Goal: Book appointment/travel/reservation

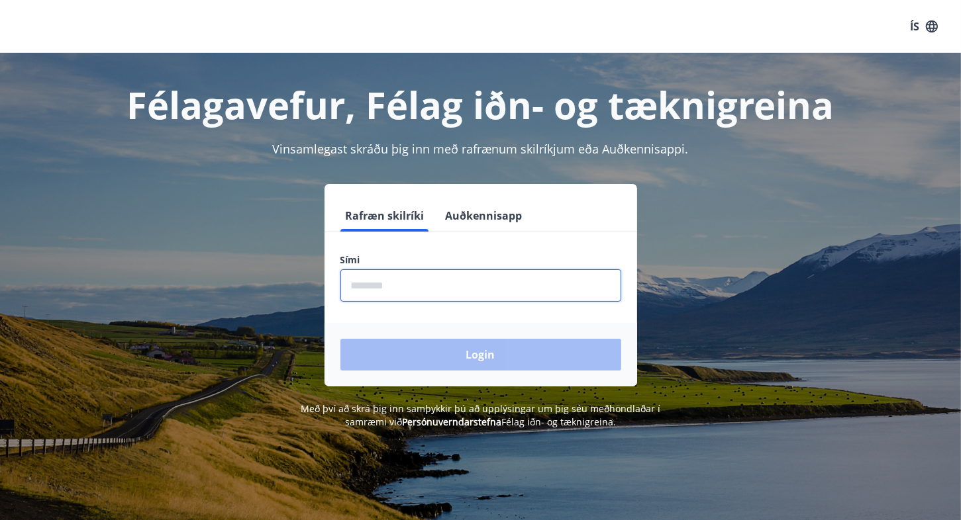
click at [408, 288] on input "phone" at bounding box center [480, 286] width 281 height 32
type input "********"
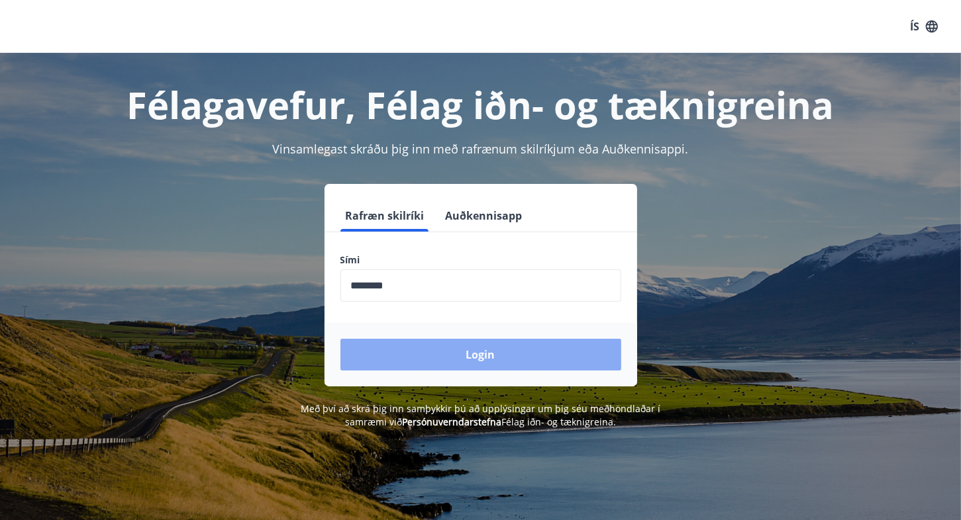
click at [474, 354] on button "Login" at bounding box center [480, 355] width 281 height 32
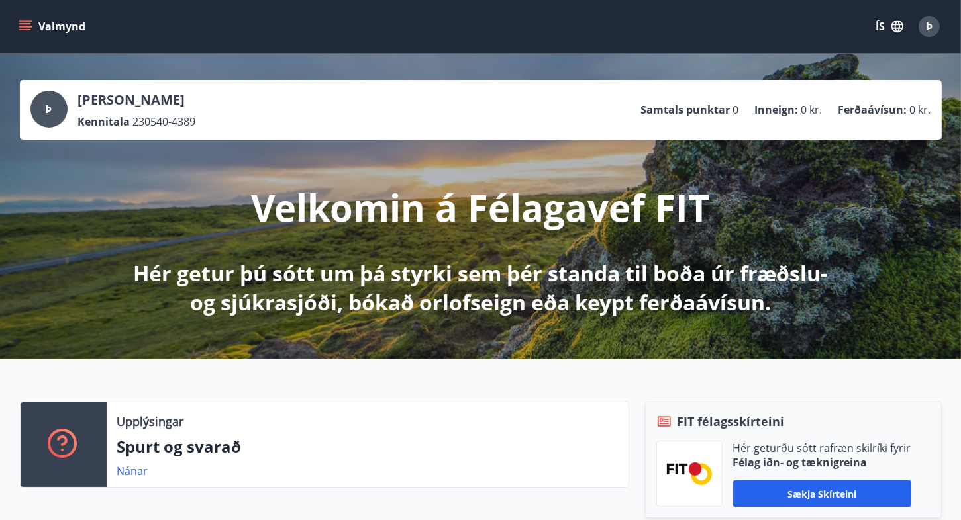
click at [22, 125] on div "Þ Þorgeir Theódórsson Kennitala 230540-4389 Samtals punktar 0 Inneign : 0 kr. F…" at bounding box center [481, 110] width 922 height 60
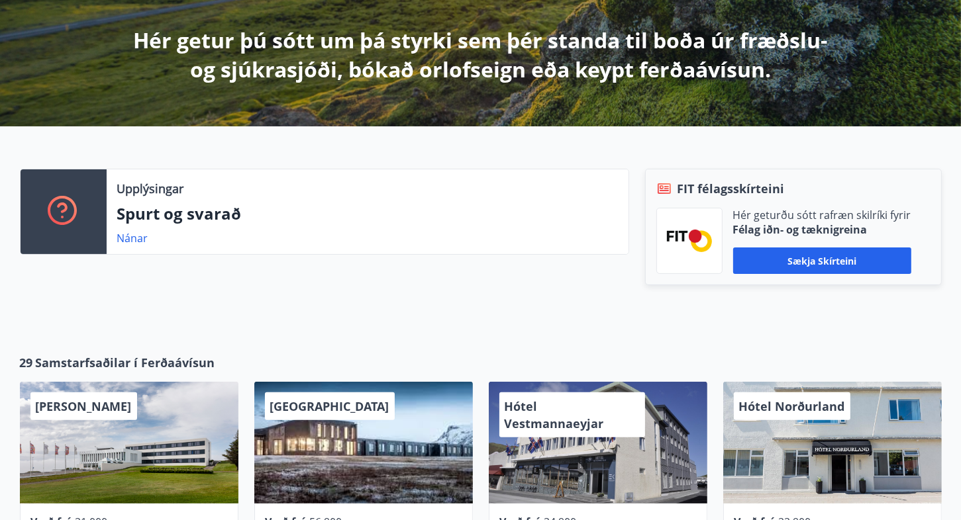
scroll to position [265, 0]
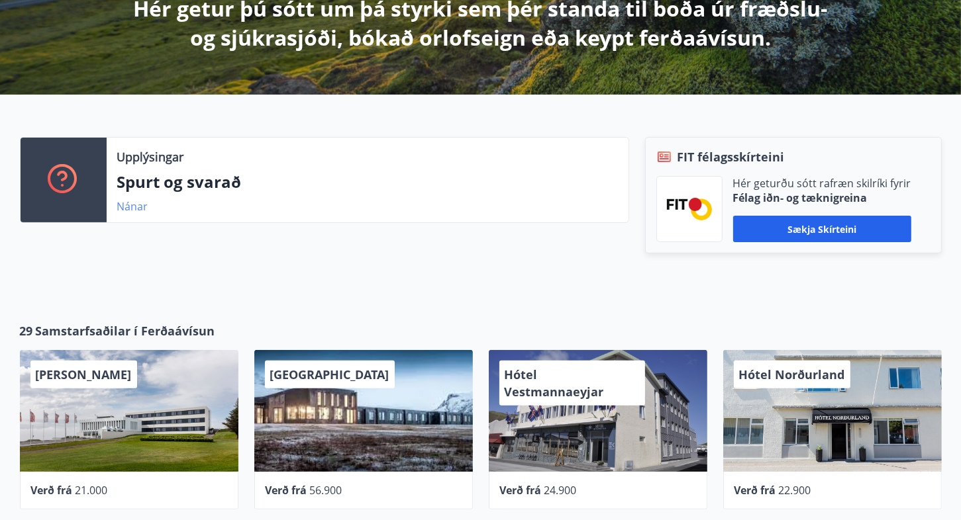
click at [138, 206] on link "Nánar" at bounding box center [132, 206] width 31 height 15
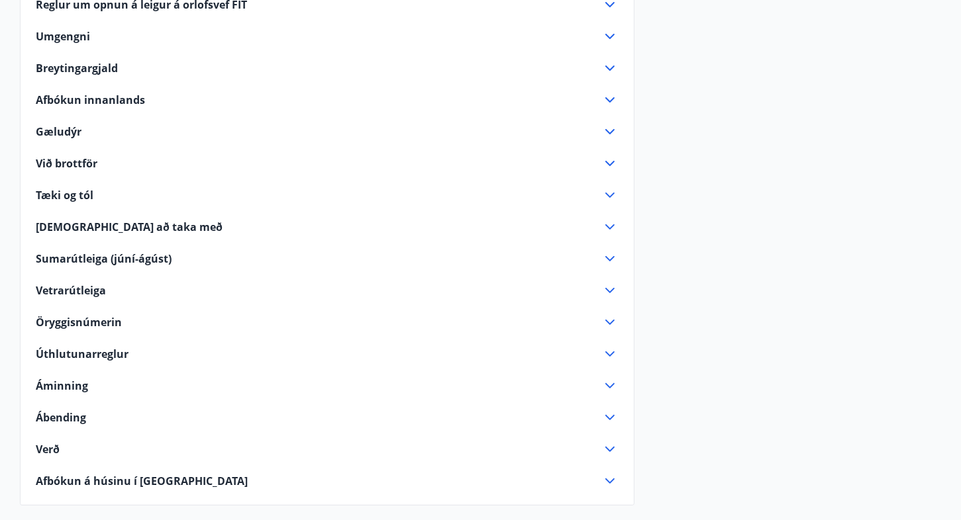
scroll to position [265, 0]
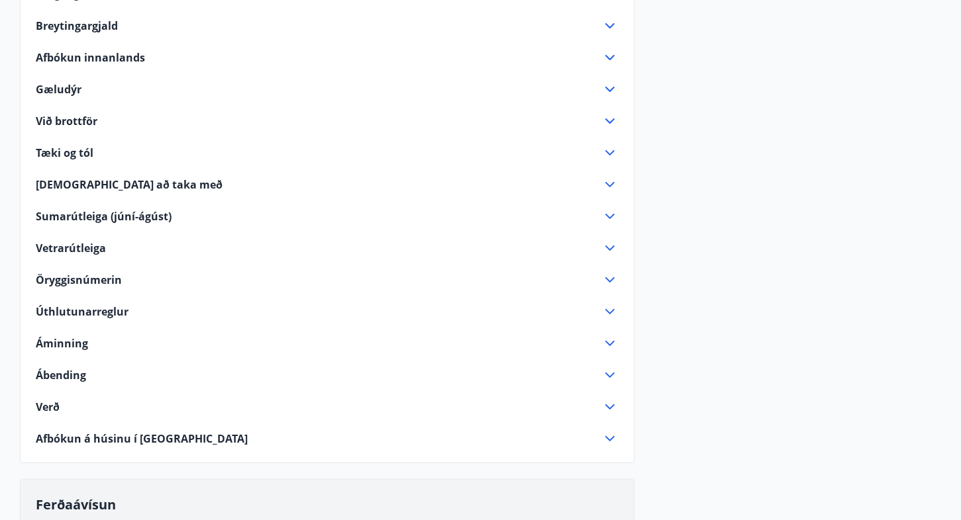
click at [93, 307] on span "Úthlutunarreglur" at bounding box center [82, 312] width 93 height 15
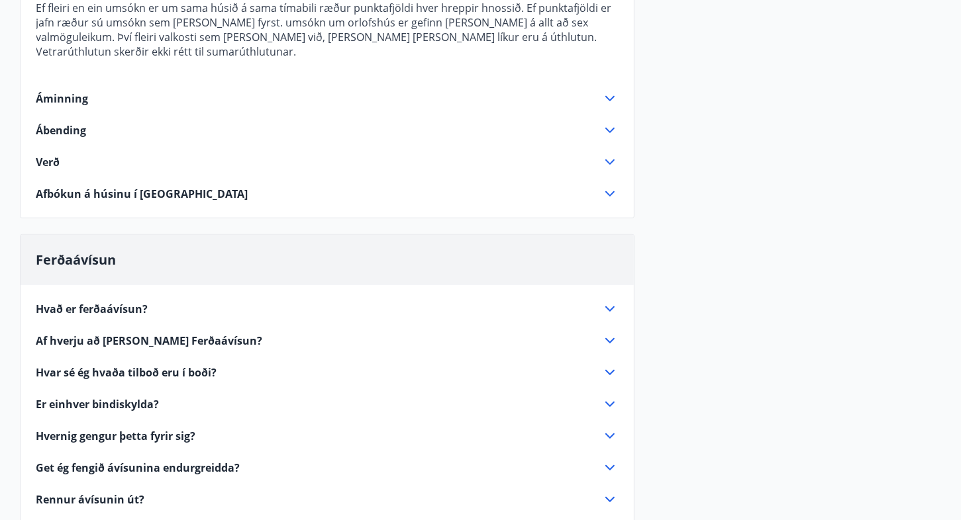
scroll to position [861, 0]
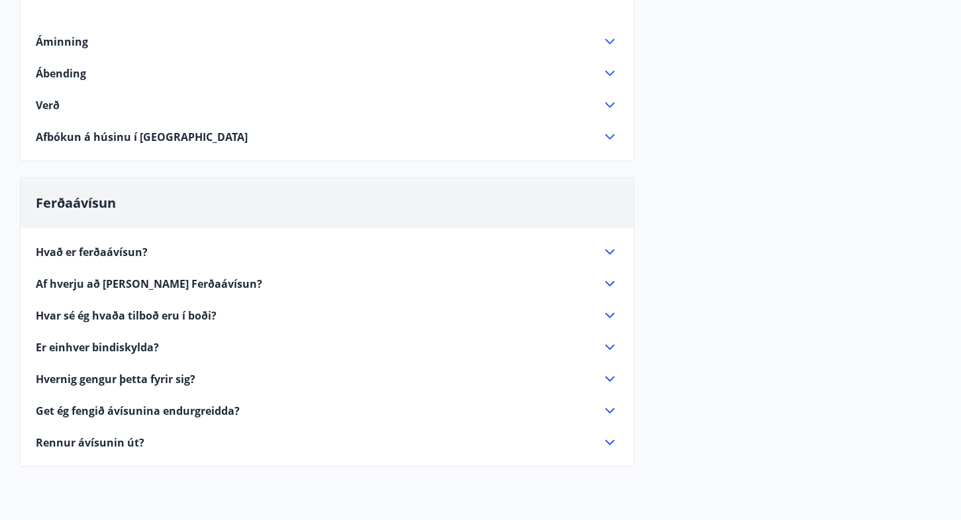
click at [607, 244] on icon at bounding box center [610, 252] width 16 height 16
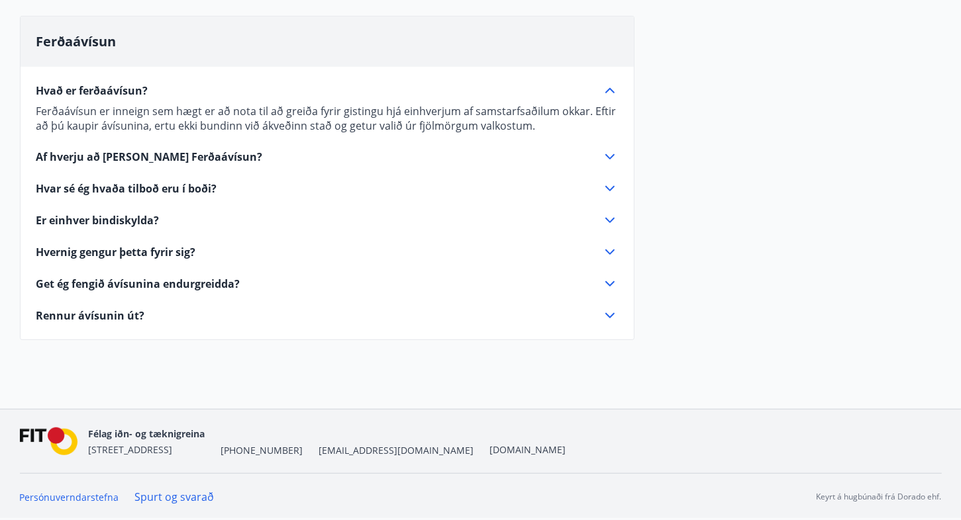
scroll to position [727, 0]
click at [608, 153] on icon at bounding box center [610, 158] width 16 height 16
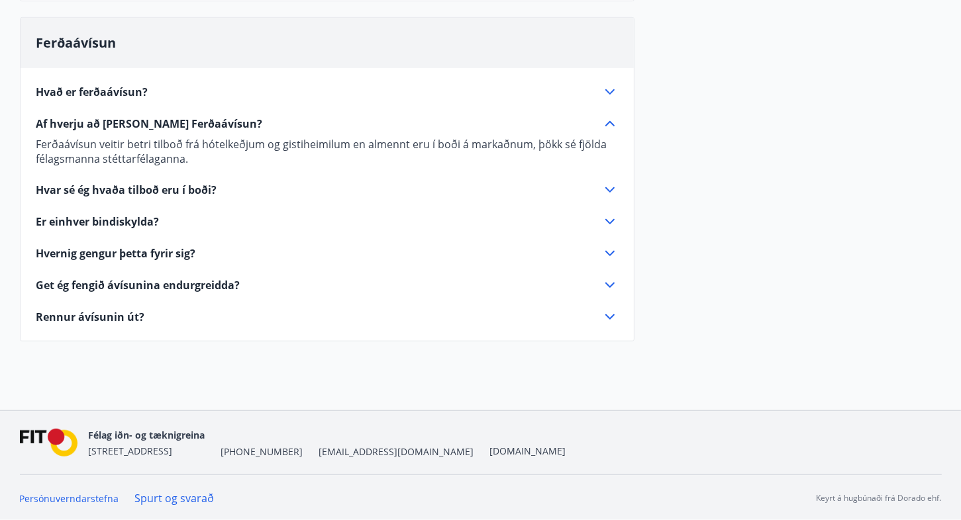
click at [610, 184] on icon at bounding box center [610, 190] width 16 height 16
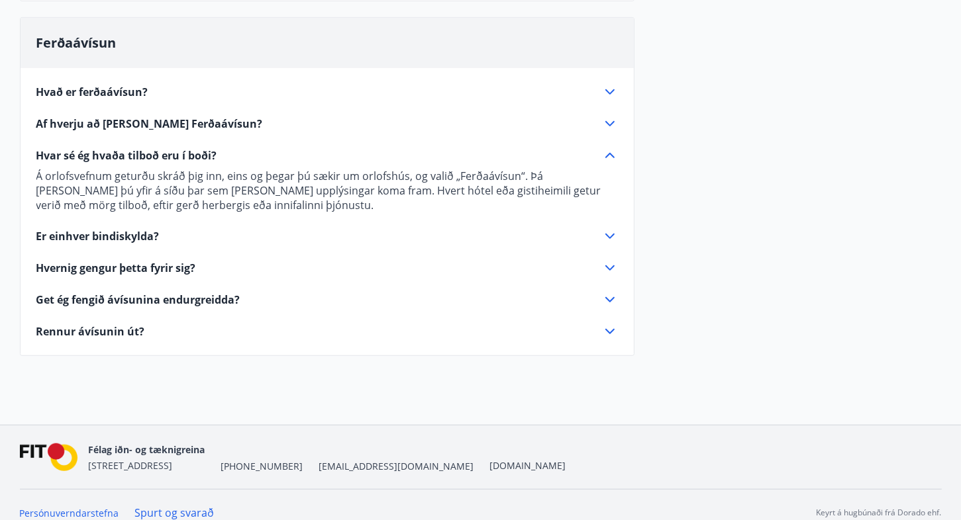
click at [609, 231] on icon at bounding box center [610, 236] width 16 height 16
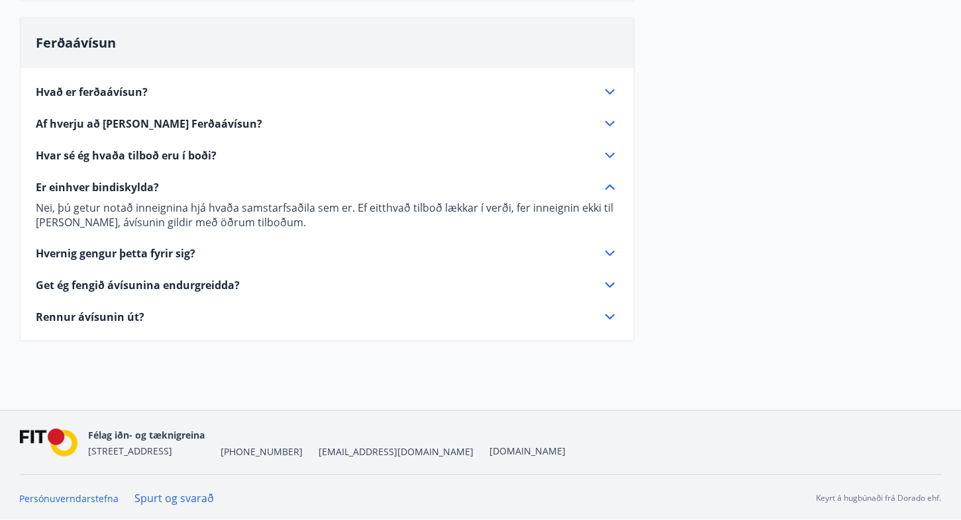
click at [607, 248] on icon at bounding box center [610, 254] width 16 height 16
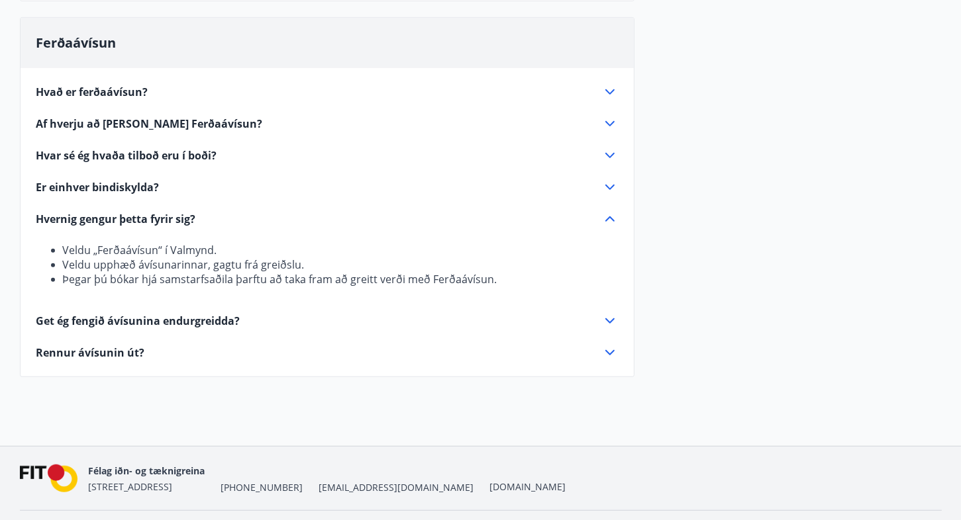
click at [607, 317] on icon at bounding box center [610, 321] width 16 height 16
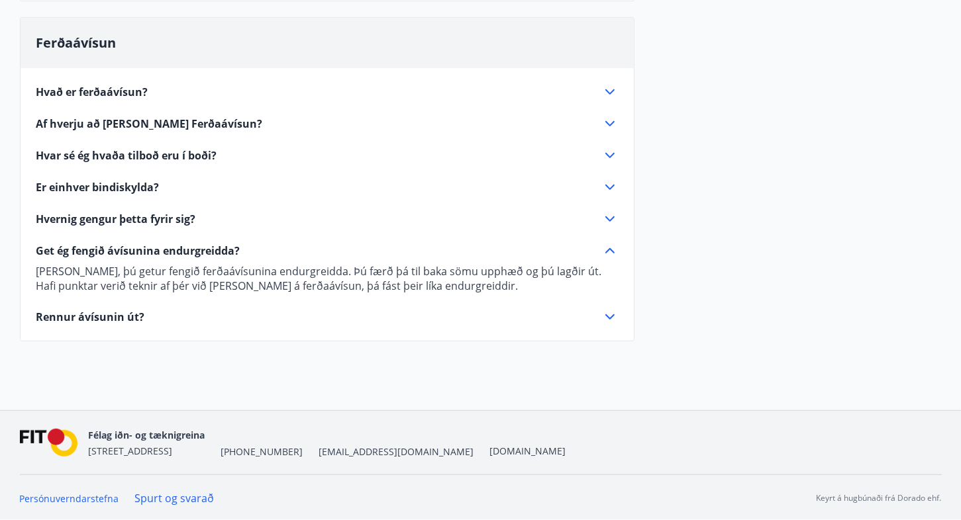
click at [609, 310] on icon at bounding box center [610, 317] width 16 height 16
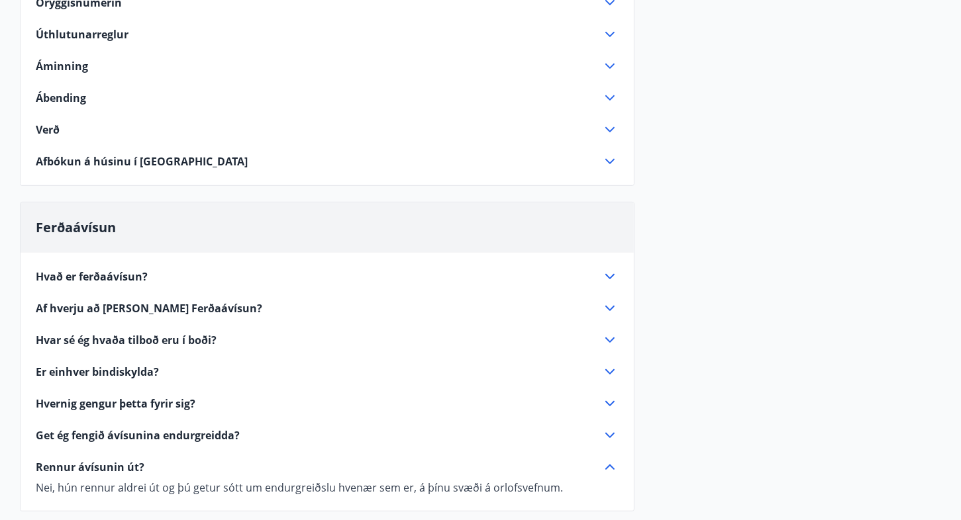
scroll to position [580, 0]
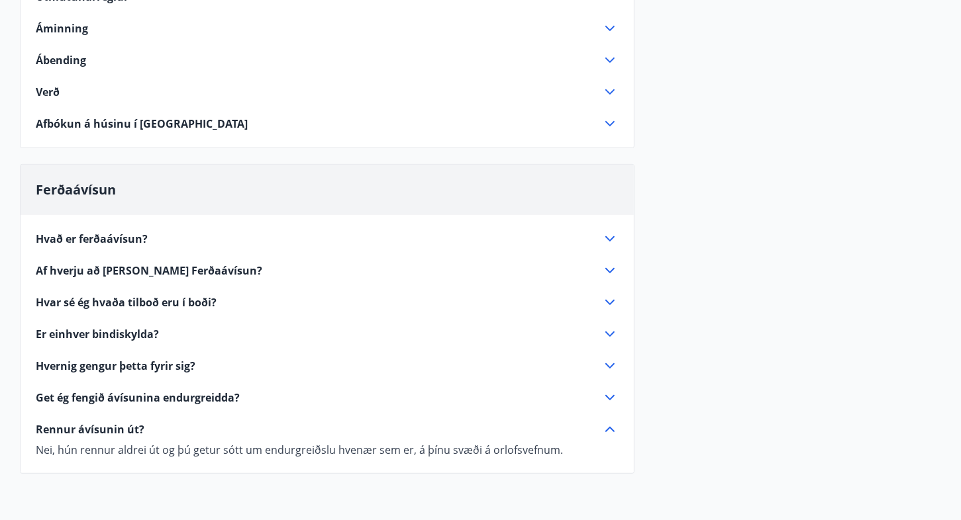
click at [609, 297] on icon at bounding box center [610, 303] width 16 height 16
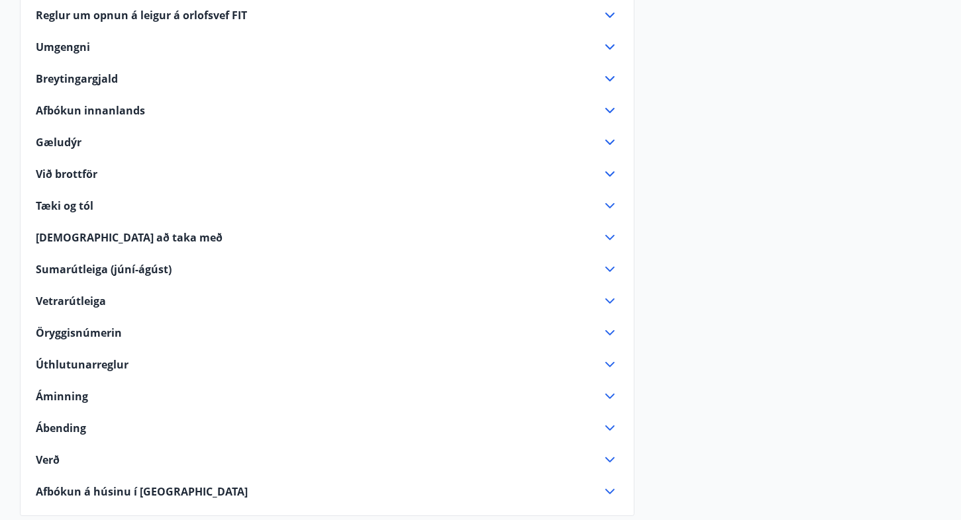
scroll to position [0, 0]
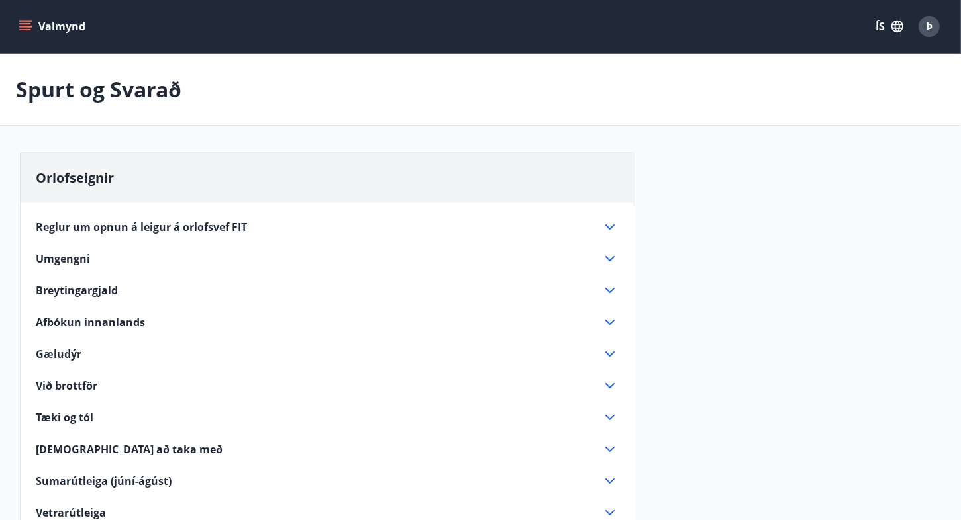
click at [26, 23] on icon "menu" at bounding box center [25, 23] width 12 height 1
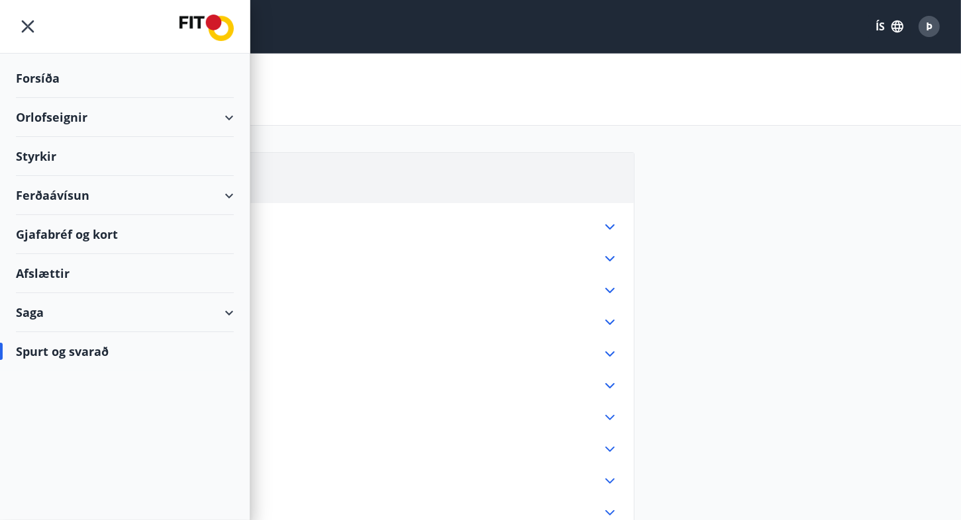
click at [107, 191] on div "Ferðaávísun" at bounding box center [125, 195] width 218 height 39
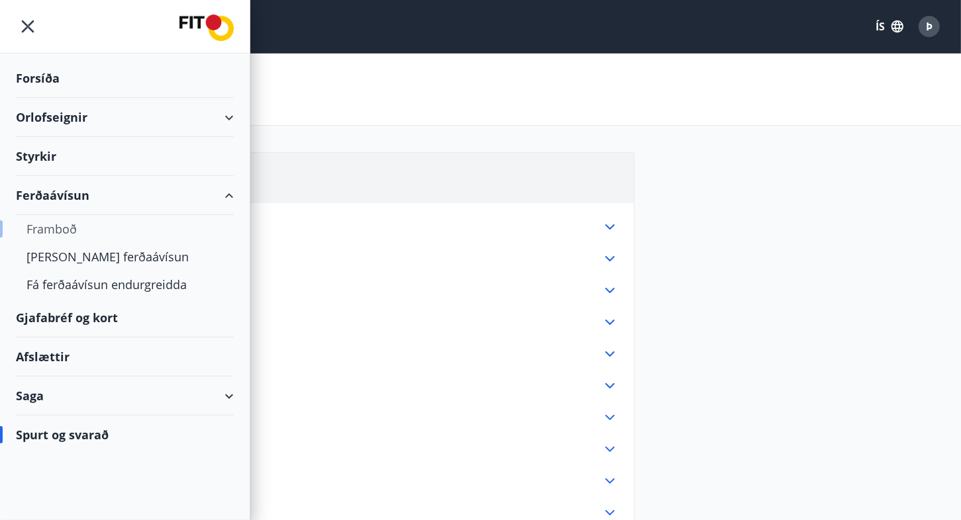
click at [52, 224] on div "Framboð" at bounding box center [124, 229] width 197 height 28
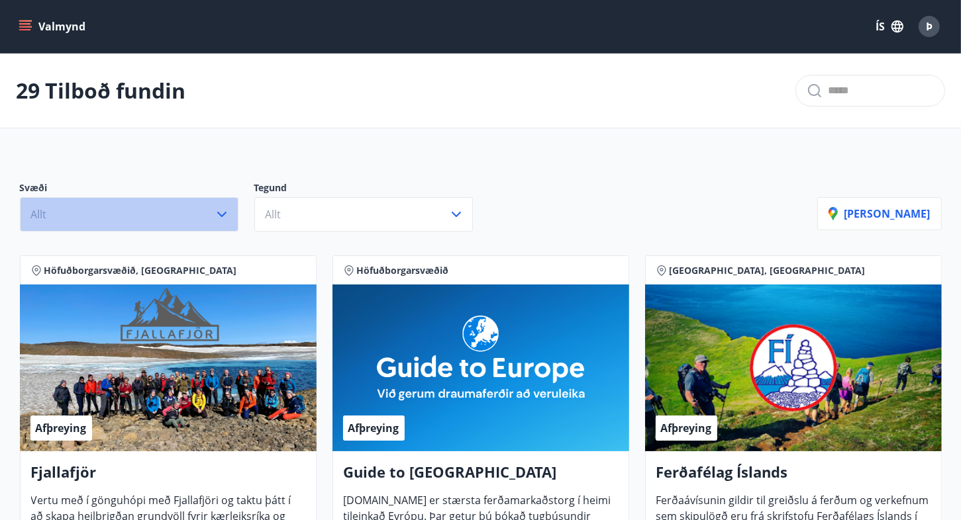
click at [221, 208] on icon "button" at bounding box center [222, 215] width 16 height 16
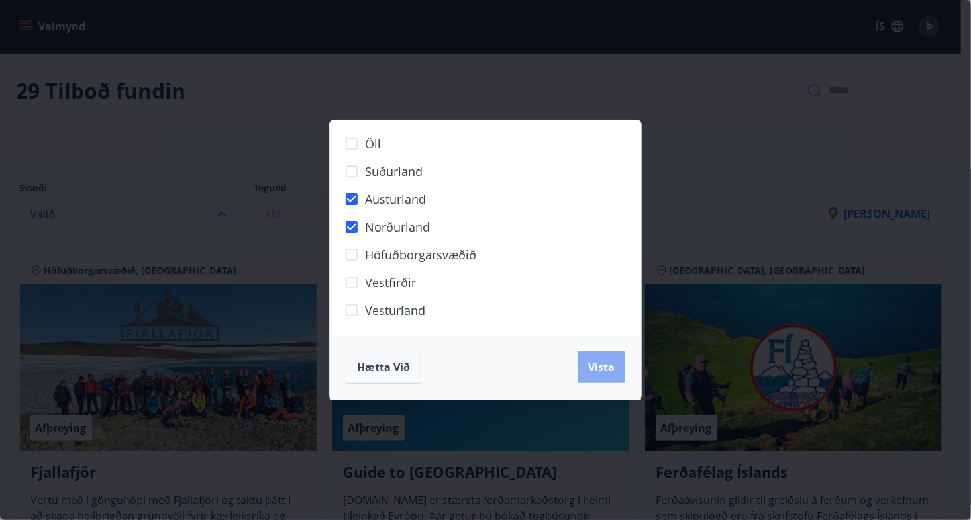
click at [604, 364] on span "Vista" at bounding box center [601, 367] width 26 height 15
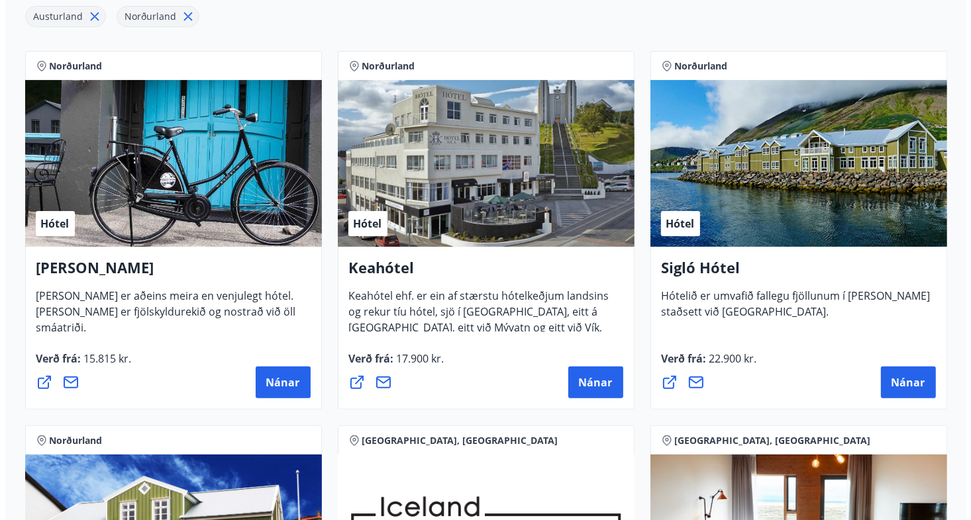
scroll to position [265, 0]
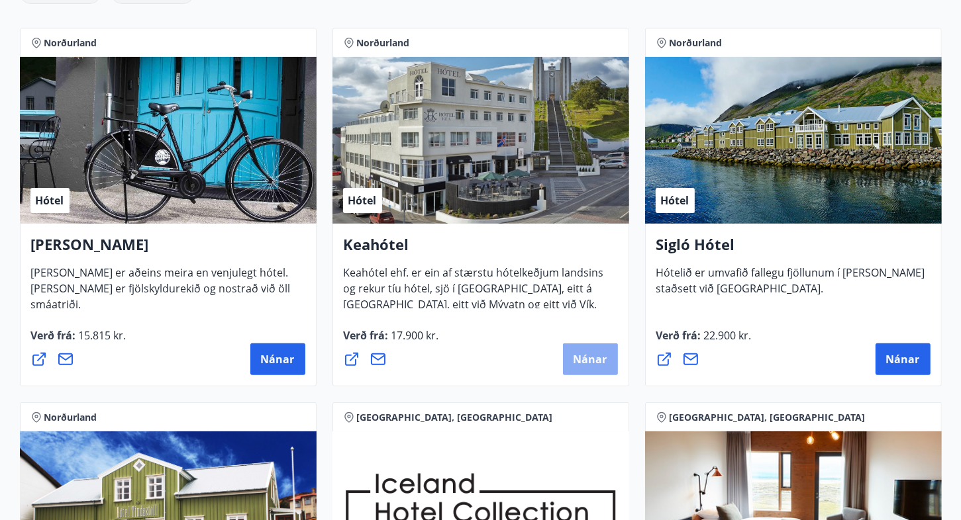
click at [589, 355] on span "Nánar" at bounding box center [590, 359] width 34 height 15
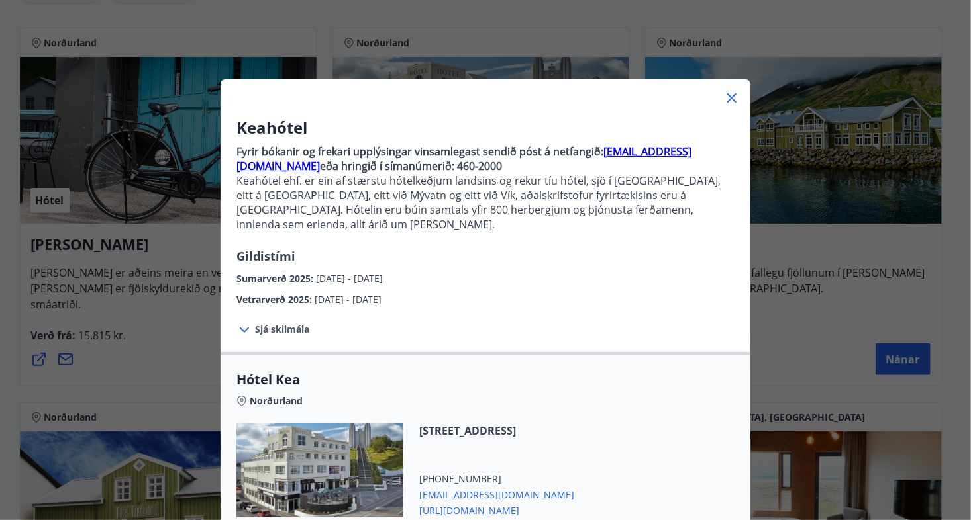
click at [238, 322] on icon at bounding box center [244, 330] width 16 height 16
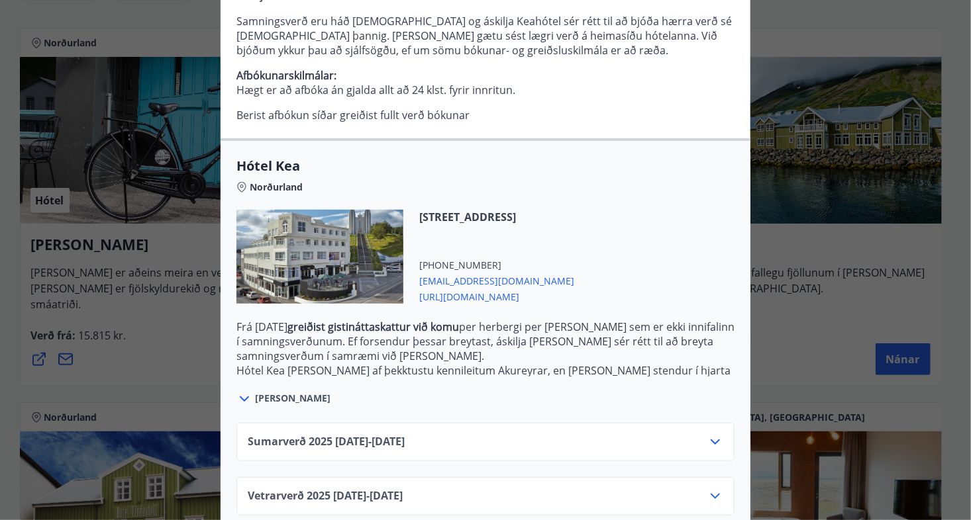
scroll to position [338, 0]
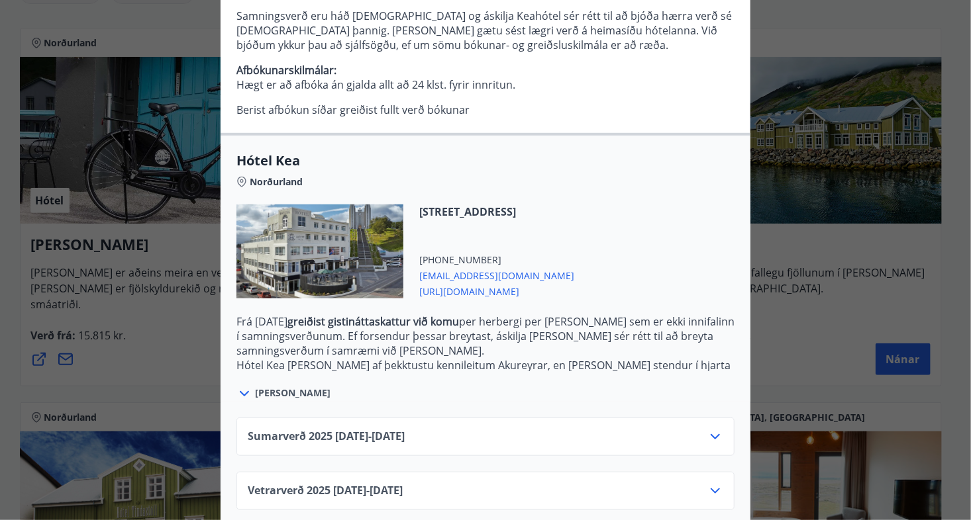
click at [707, 429] on icon at bounding box center [715, 437] width 16 height 16
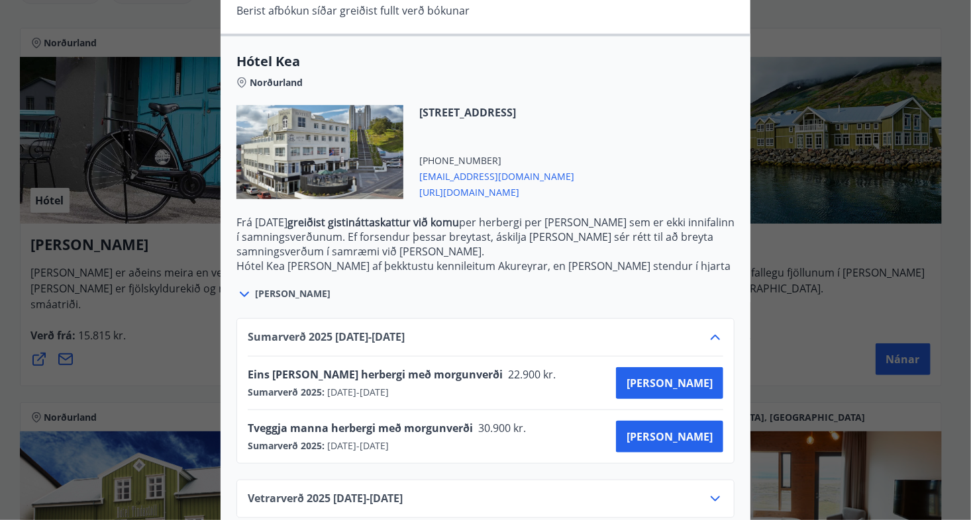
scroll to position [445, 0]
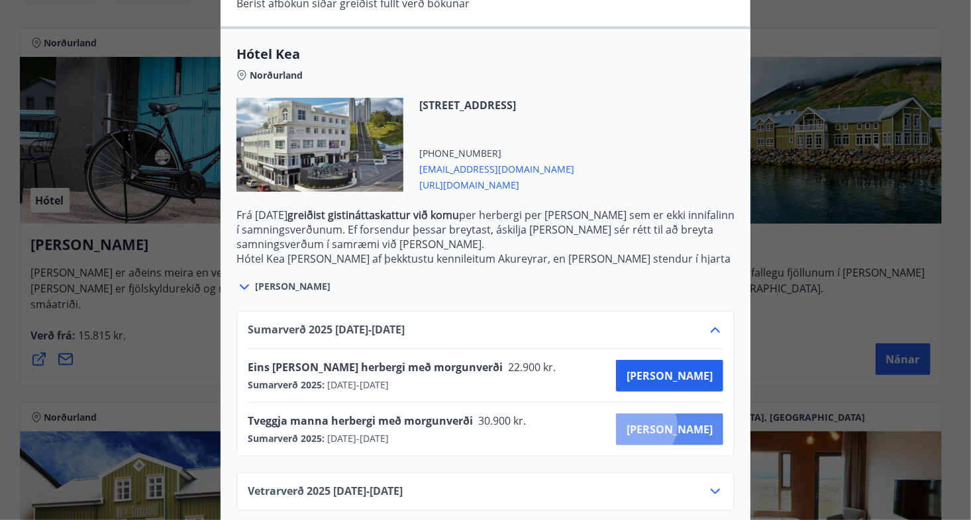
click at [689, 422] on span "Kaupa" at bounding box center [669, 429] width 86 height 15
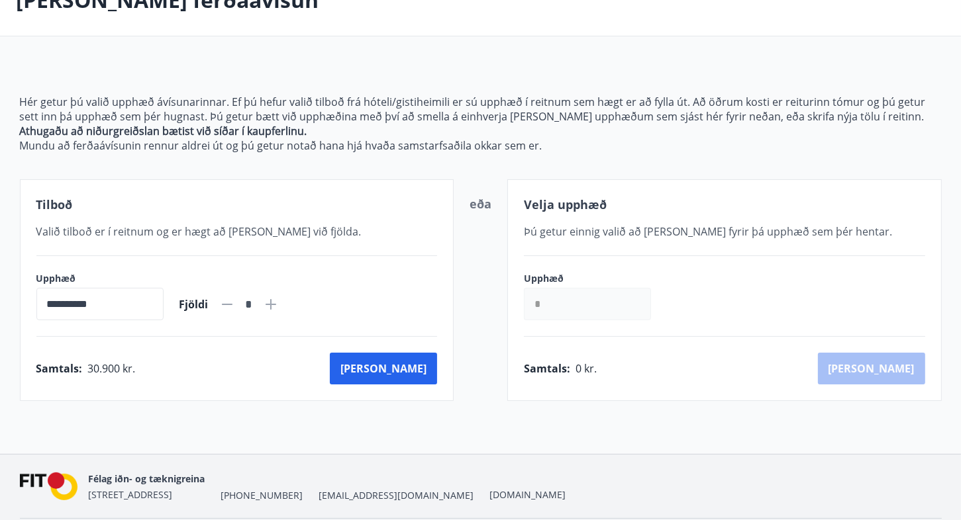
scroll to position [66, 0]
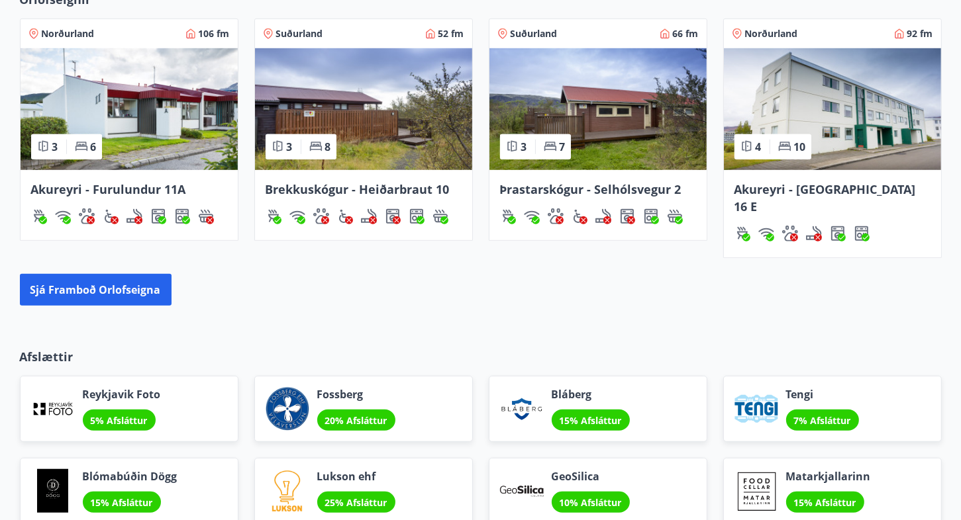
scroll to position [861, 0]
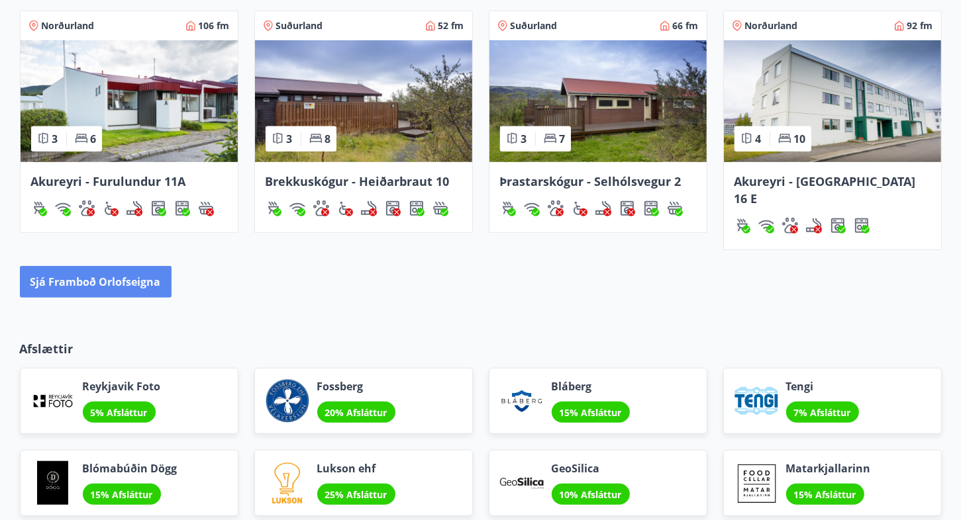
click at [103, 266] on button "Sjá framboð orlofseigna" at bounding box center [96, 282] width 152 height 32
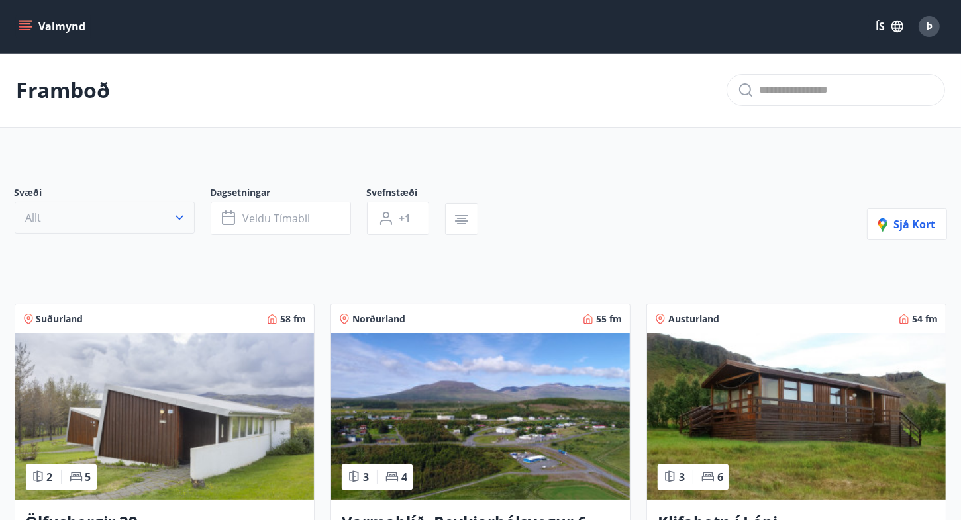
click at [177, 216] on icon "button" at bounding box center [179, 217] width 13 height 13
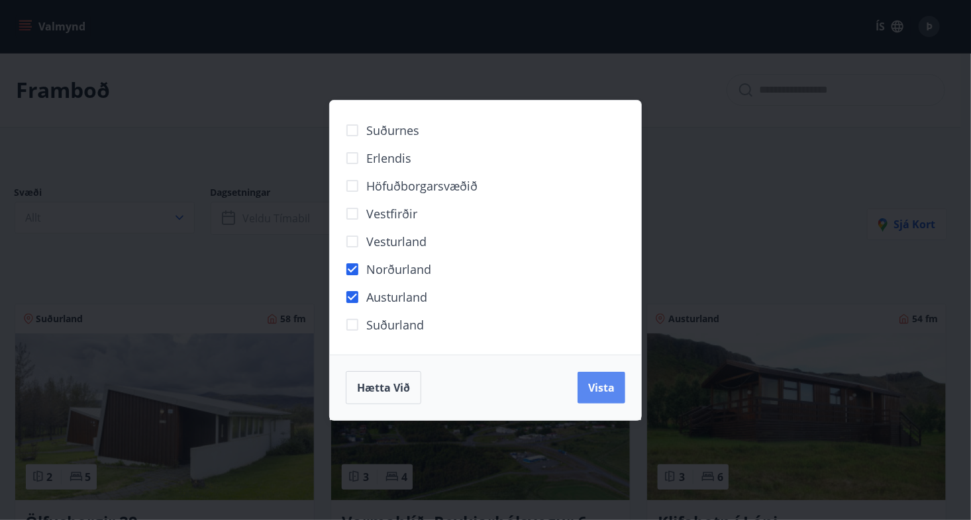
click at [605, 385] on span "Vista" at bounding box center [601, 388] width 26 height 15
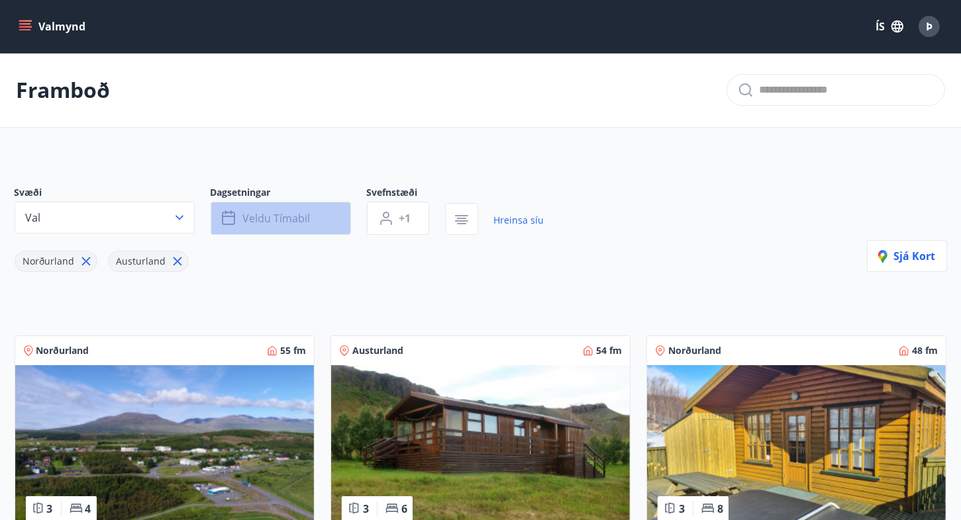
click at [229, 213] on icon "button" at bounding box center [228, 218] width 13 height 13
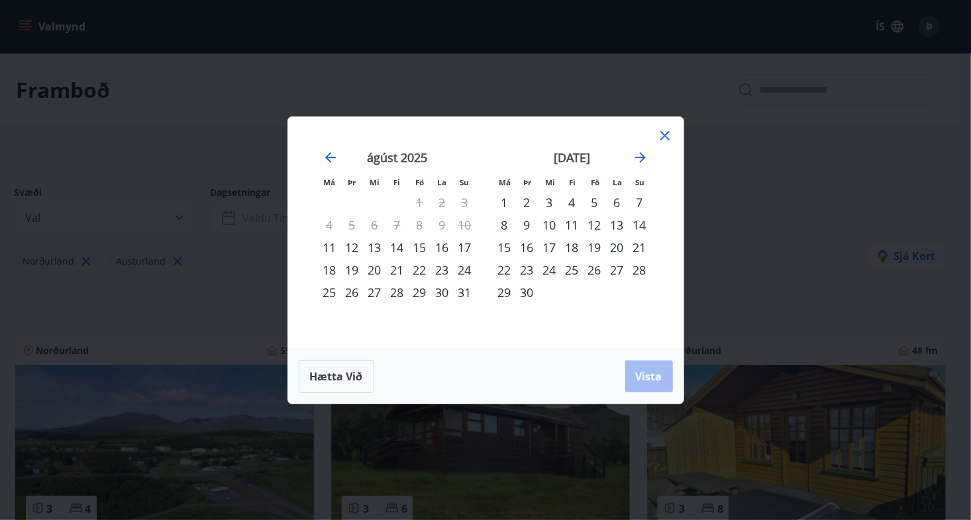
click at [379, 269] on div "20" at bounding box center [375, 270] width 23 height 23
click at [666, 131] on icon at bounding box center [665, 136] width 16 height 16
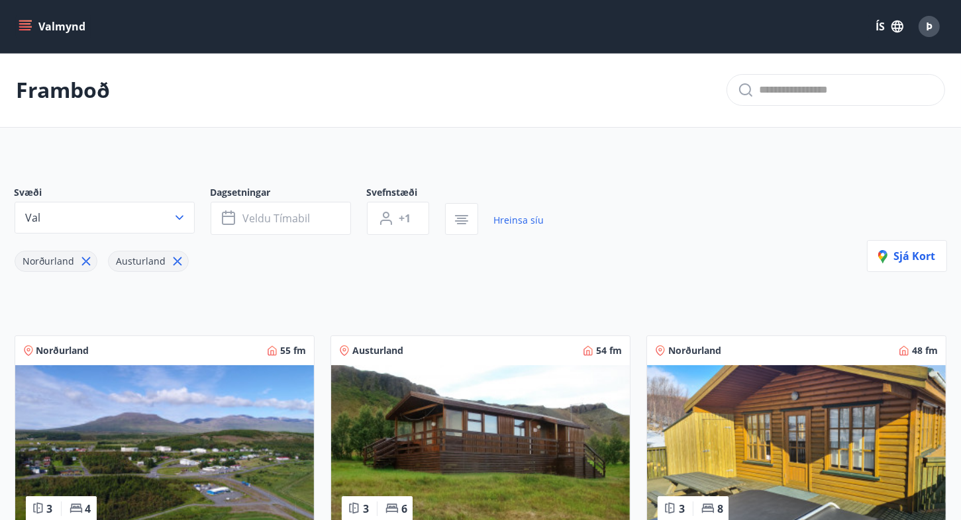
click at [21, 25] on icon "menu" at bounding box center [25, 26] width 13 height 13
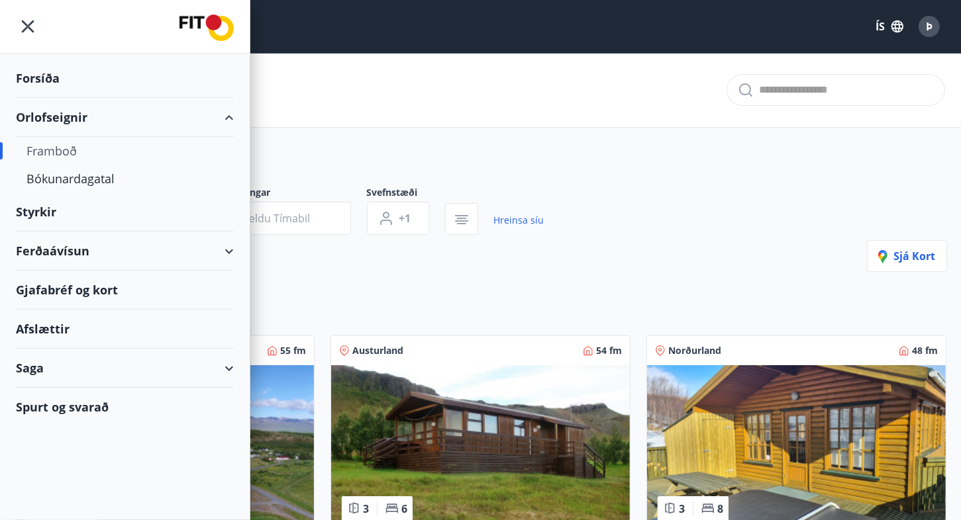
click at [81, 245] on div "Ferðaávísun" at bounding box center [125, 251] width 218 height 39
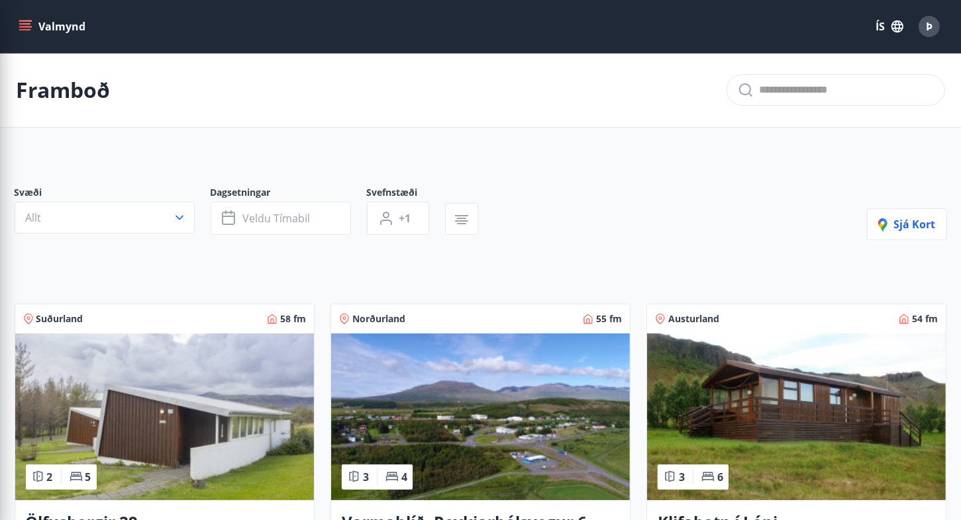
click at [632, 193] on div "Svæði Allt Dagsetningar Veldu tímabil Svefnstæði +1 Sjá kort" at bounding box center [481, 213] width 932 height 54
click at [462, 216] on icon "button" at bounding box center [462, 220] width 16 height 16
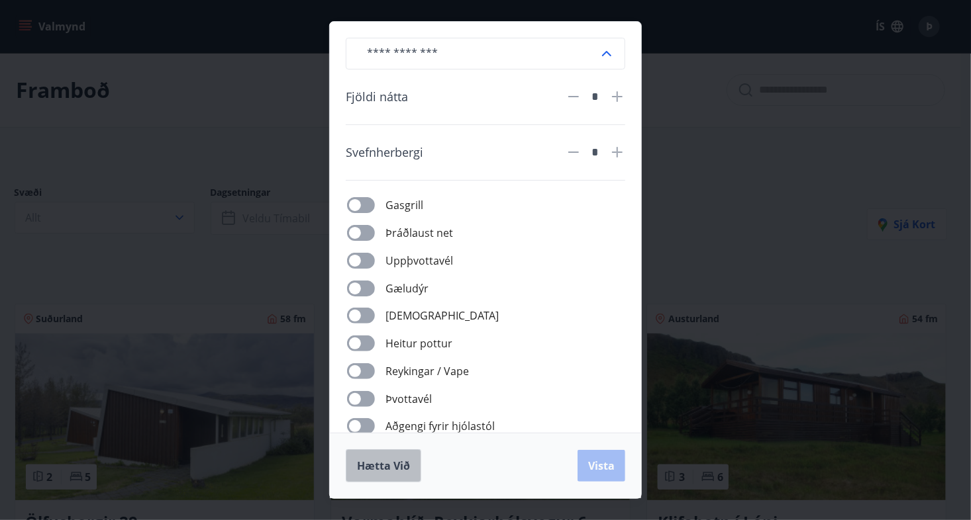
click at [391, 464] on span "Hætta við" at bounding box center [383, 466] width 53 height 15
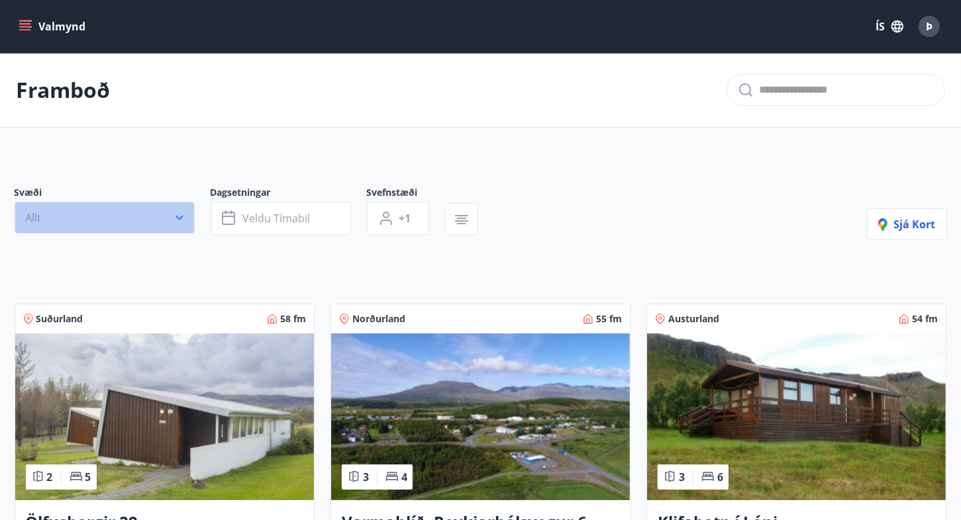
click at [177, 211] on icon "button" at bounding box center [179, 217] width 13 height 13
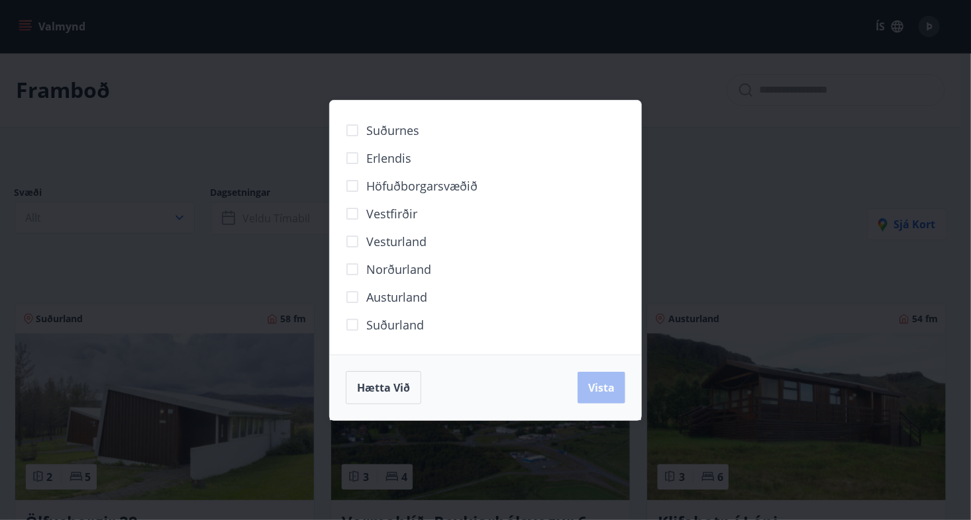
click at [771, 141] on div "Suðurnes Erlendis Höfuðborgarsvæðið Vestfirðir Vesturland Norðurland Austurland…" at bounding box center [485, 260] width 971 height 520
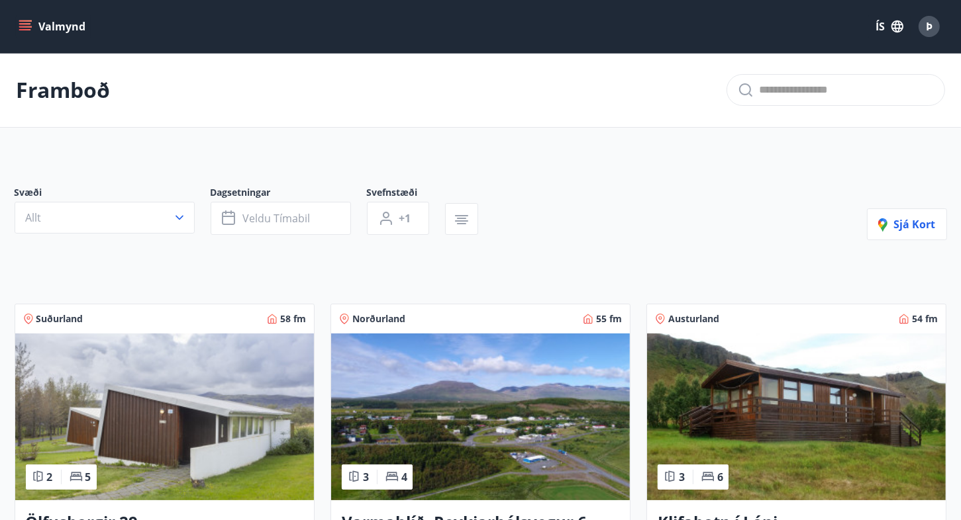
click at [21, 23] on icon "menu" at bounding box center [25, 26] width 13 height 13
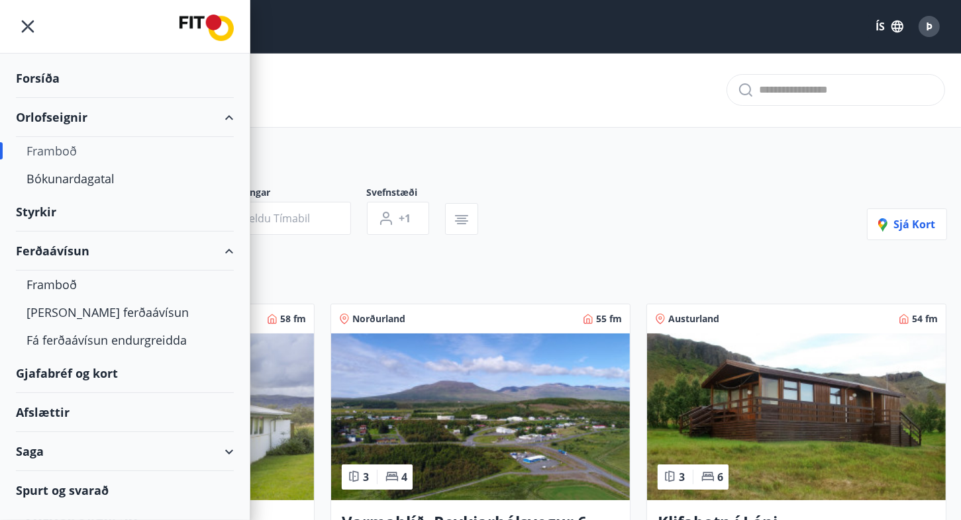
click at [50, 409] on div "Afslættir" at bounding box center [125, 412] width 218 height 39
